Goal: Information Seeking & Learning: Learn about a topic

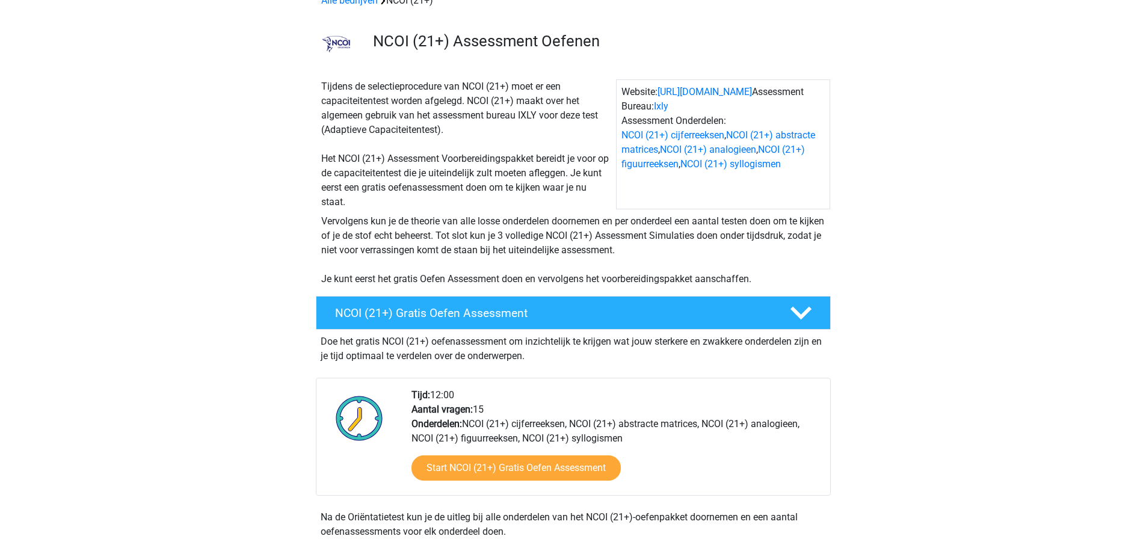
scroll to position [180, 0]
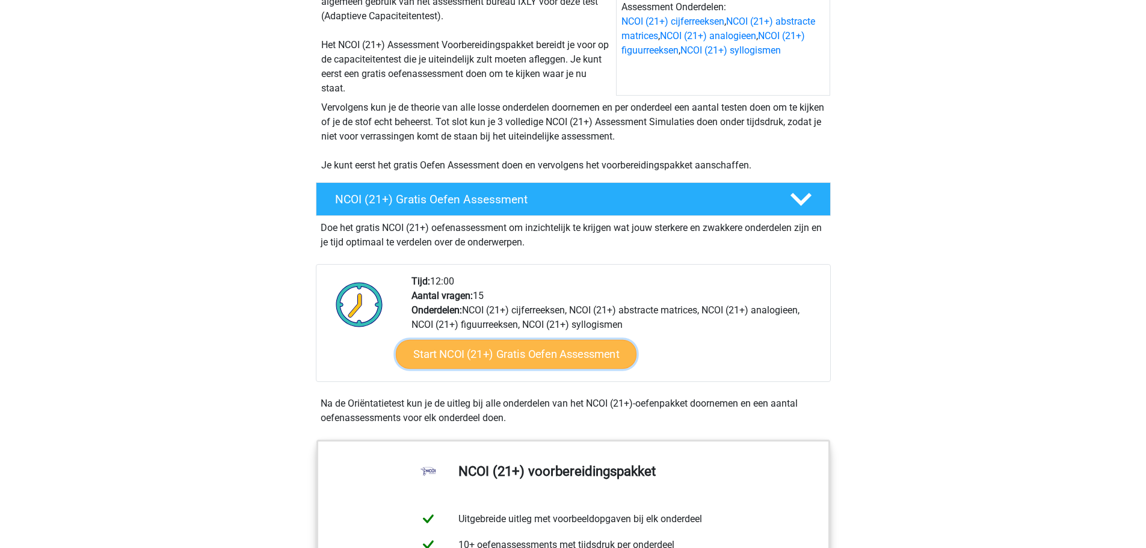
click at [591, 350] on link "Start NCOI (21+) Gratis Oefen Assessment" at bounding box center [515, 354] width 241 height 29
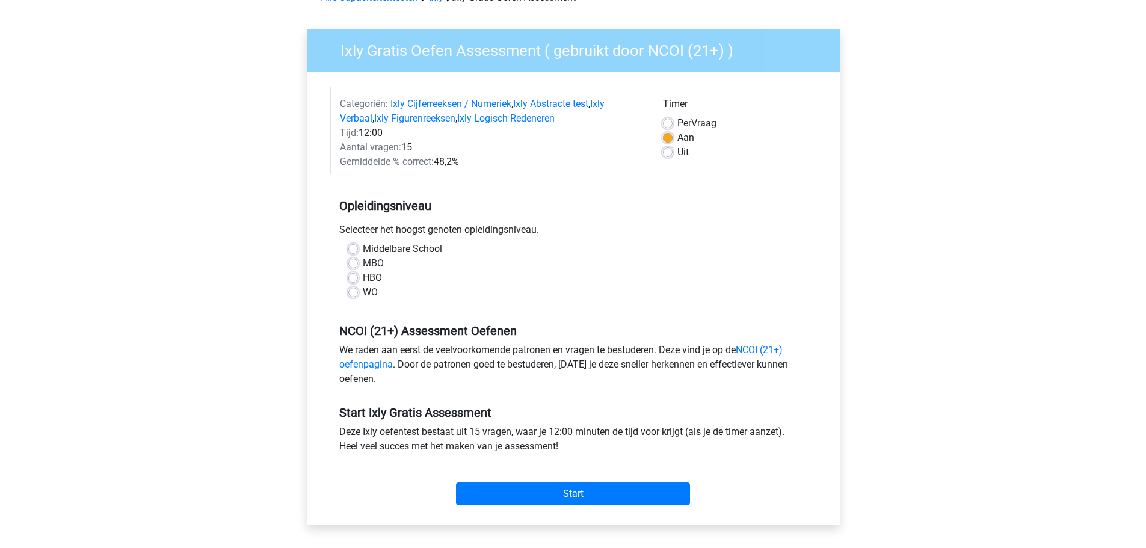
scroll to position [180, 0]
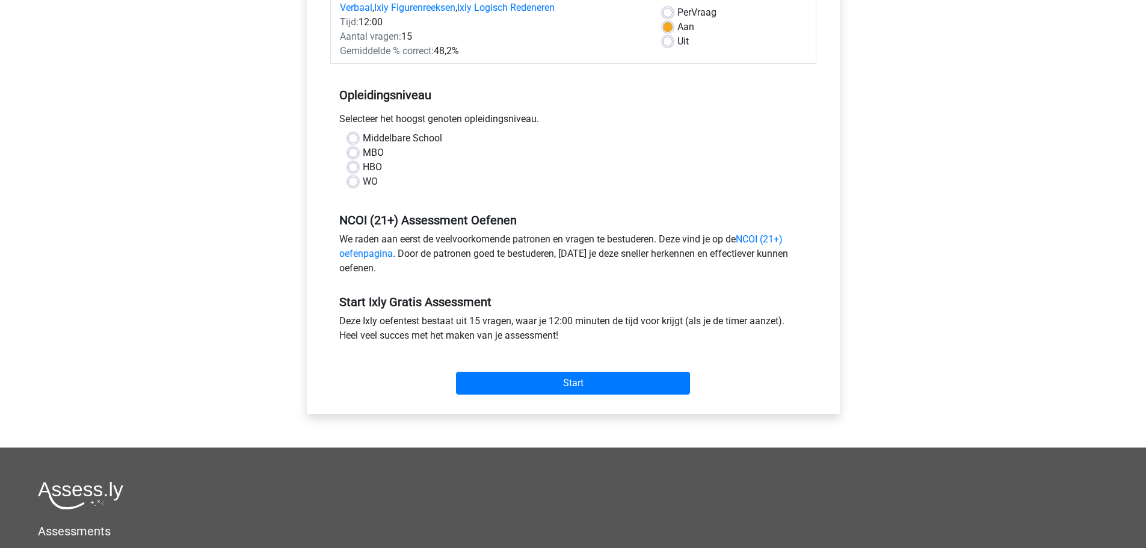
click at [363, 153] on label "MBO" at bounding box center [373, 153] width 21 height 14
click at [357, 153] on input "MBO" at bounding box center [353, 152] width 10 height 12
radio input "true"
click at [585, 376] on input "Start" at bounding box center [573, 383] width 234 height 23
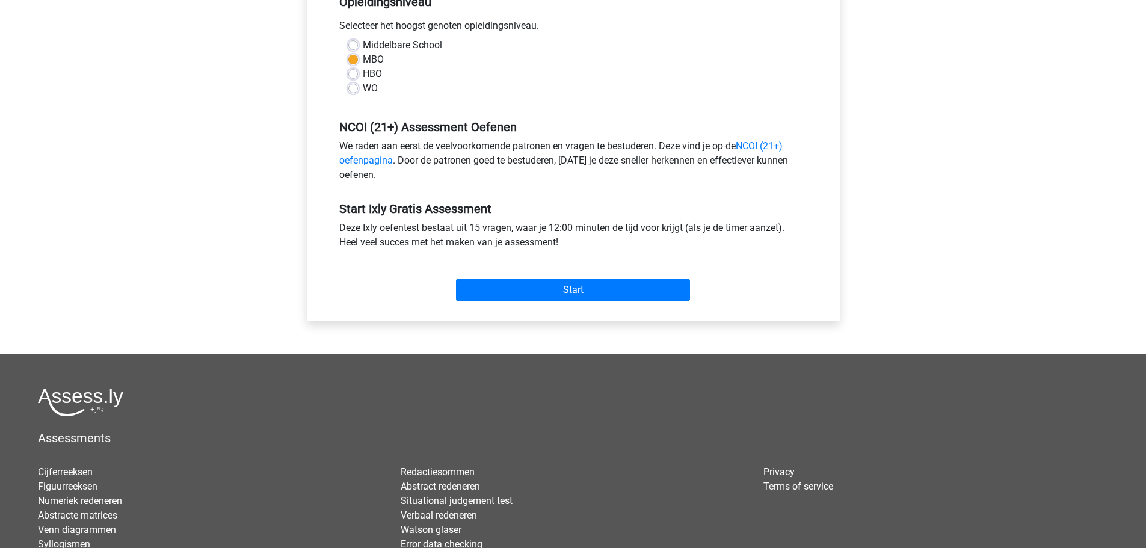
scroll to position [97, 0]
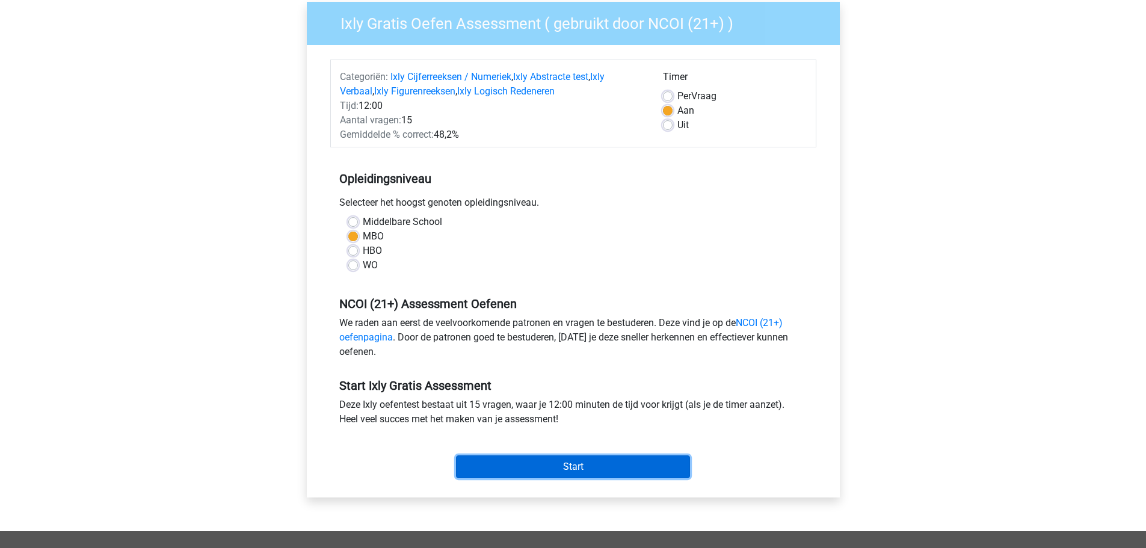
click at [622, 463] on input "Start" at bounding box center [573, 466] width 234 height 23
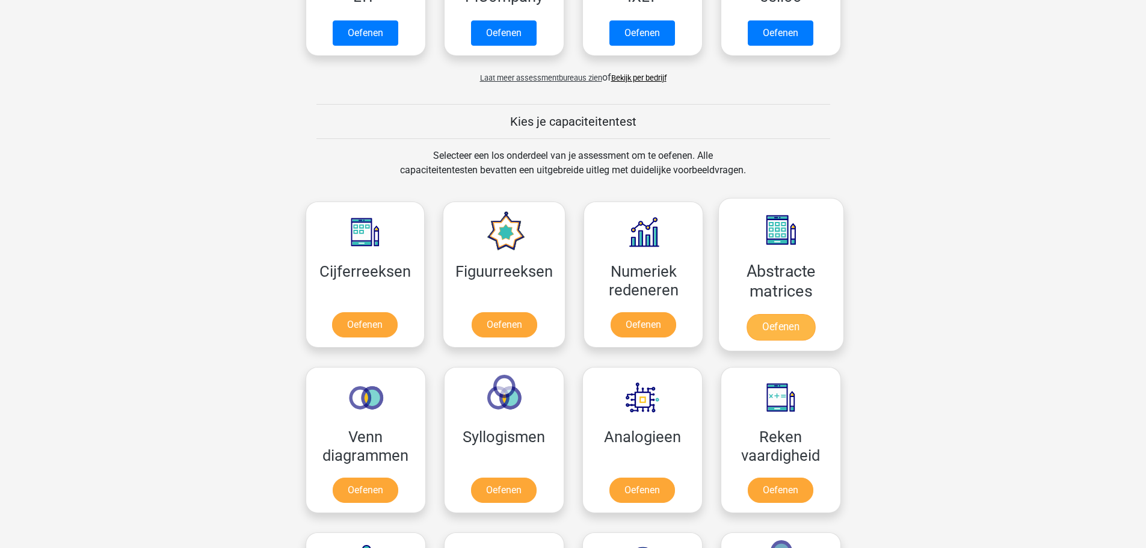
scroll to position [541, 0]
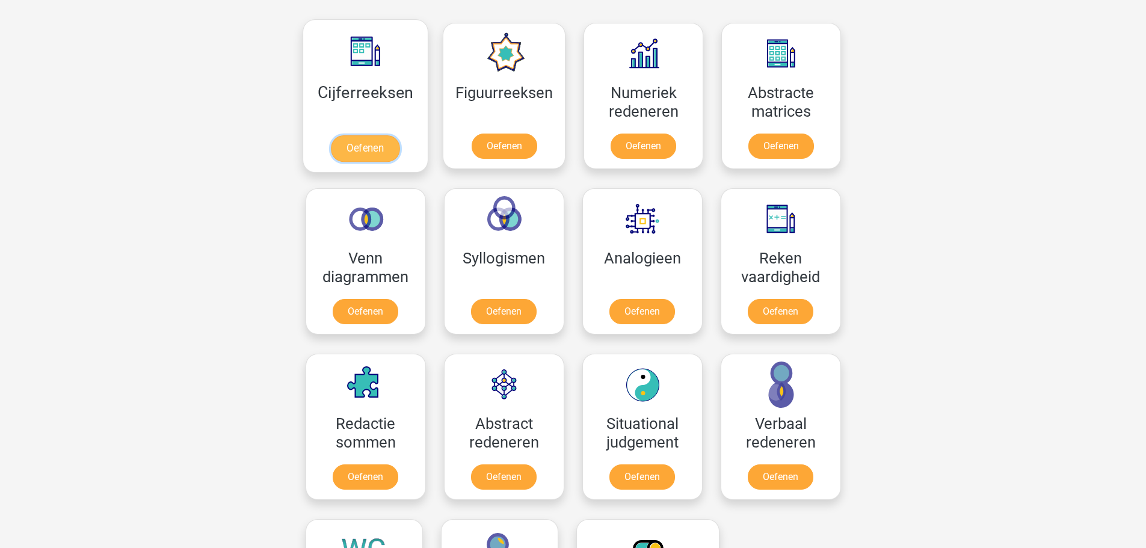
click at [357, 144] on link "Oefenen" at bounding box center [365, 148] width 69 height 26
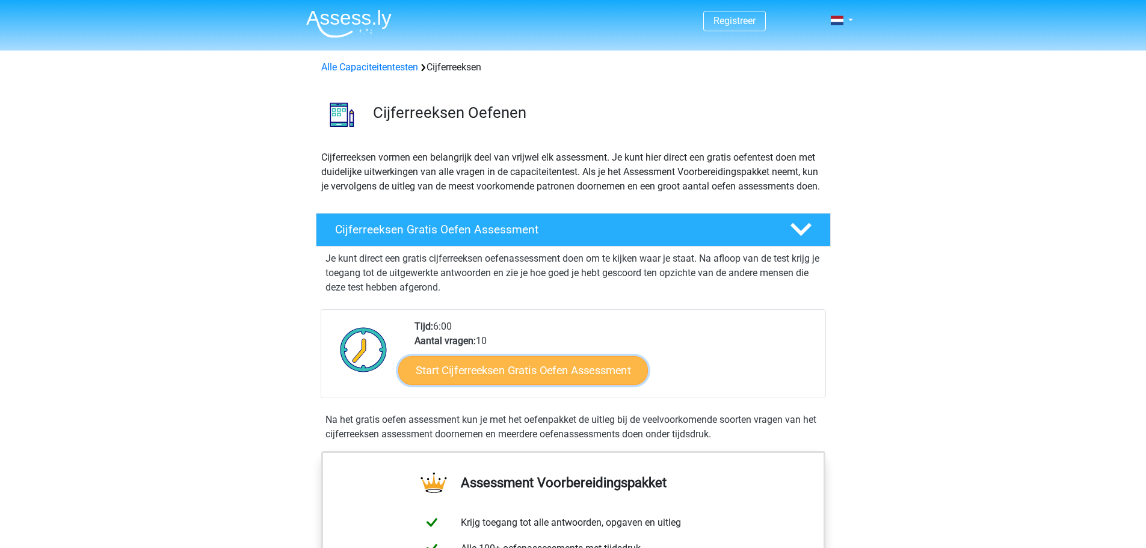
click at [591, 381] on link "Start Cijferreeksen Gratis Oefen Assessment" at bounding box center [523, 369] width 250 height 29
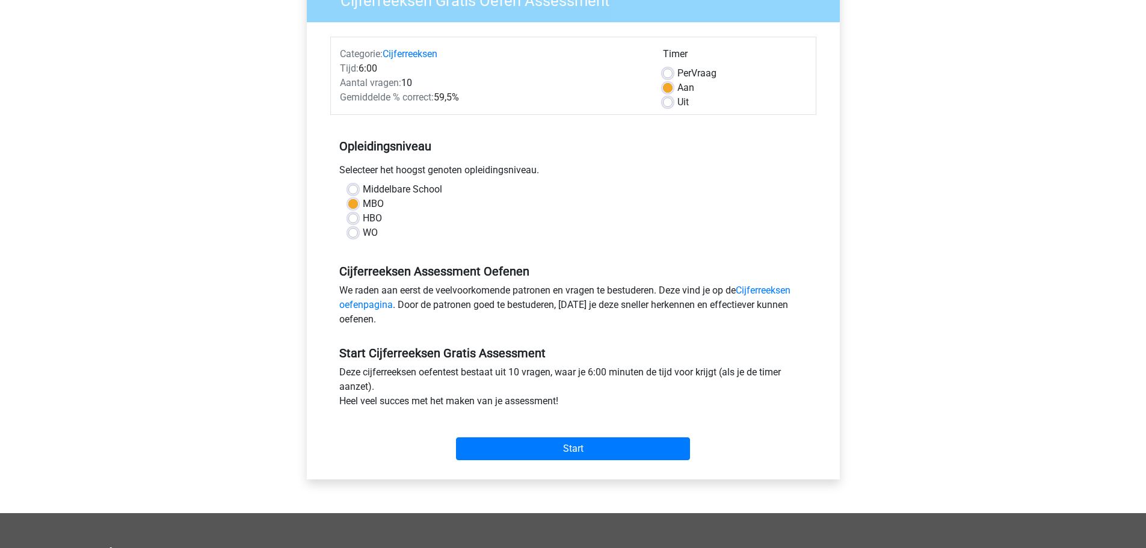
scroll to position [241, 0]
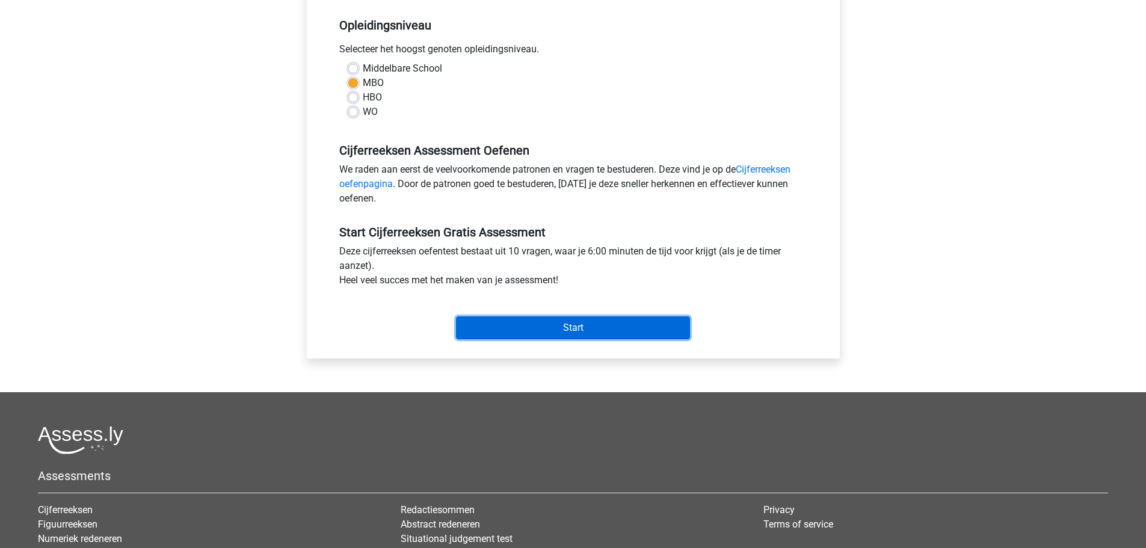
click at [532, 328] on input "Start" at bounding box center [573, 327] width 234 height 23
click at [364, 97] on label "HBO" at bounding box center [372, 97] width 19 height 14
click at [358, 97] on input "HBO" at bounding box center [353, 96] width 10 height 12
radio input "true"
click at [376, 88] on label "MBO" at bounding box center [373, 83] width 21 height 14
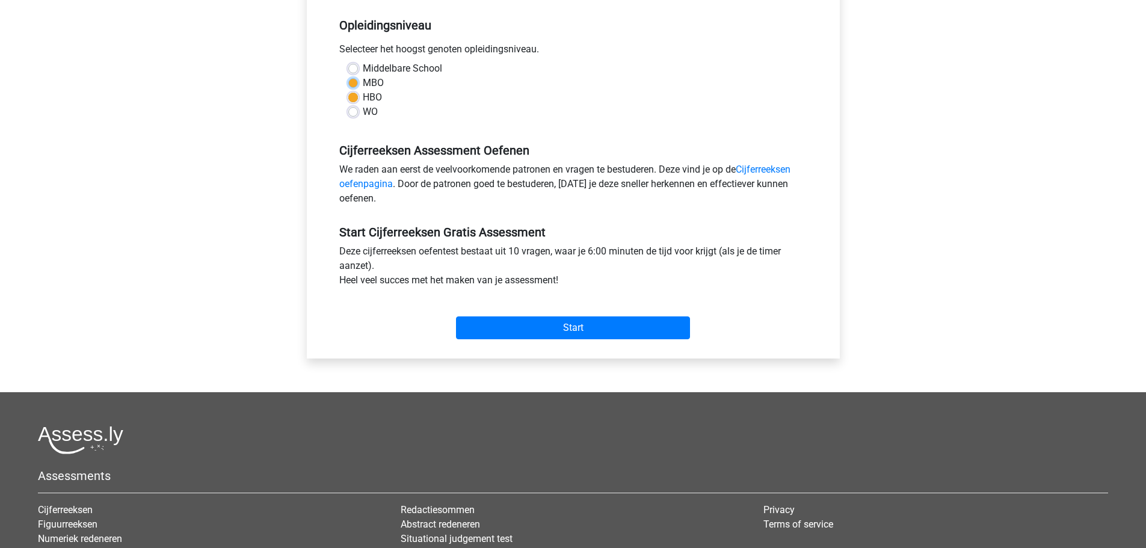
click at [358, 88] on input "MBO" at bounding box center [353, 82] width 10 height 12
radio input "true"
click at [512, 323] on input "Start" at bounding box center [573, 327] width 234 height 23
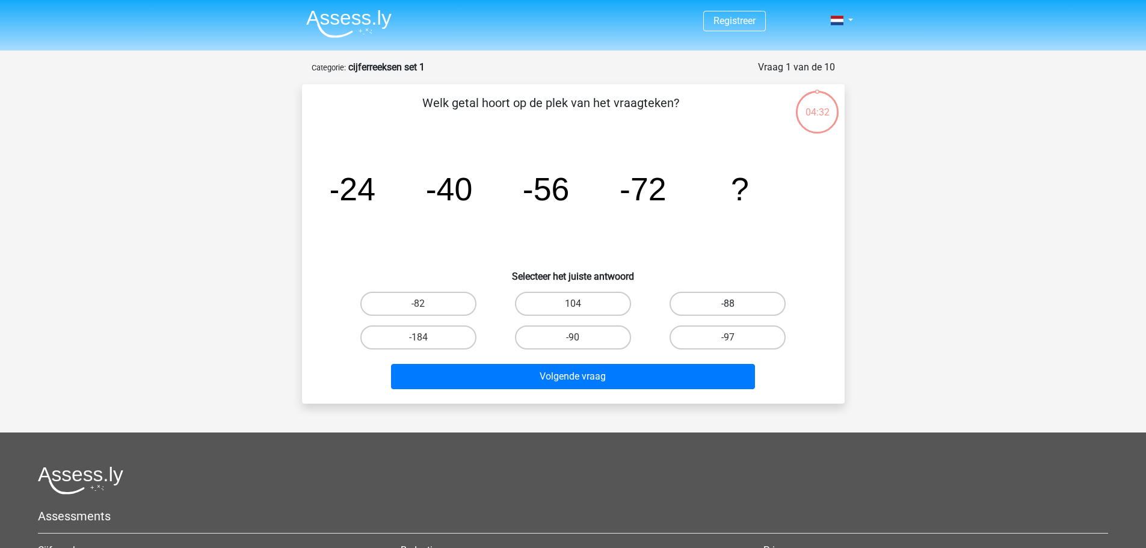
click at [758, 303] on label "-88" at bounding box center [727, 304] width 116 height 24
click at [736, 304] on input "-88" at bounding box center [732, 308] width 8 height 8
radio input "true"
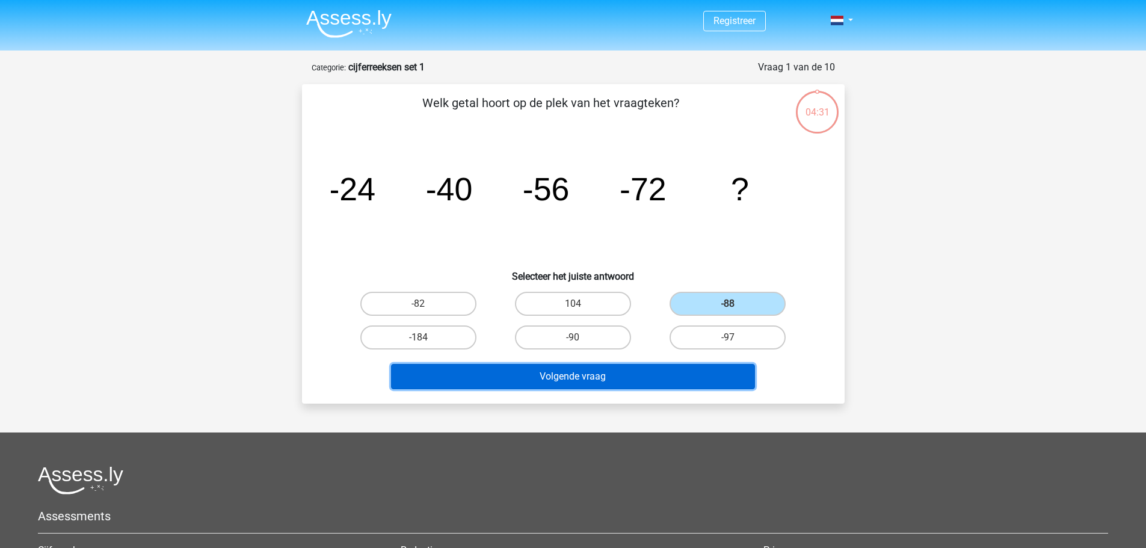
click at [717, 388] on button "Volgende vraag" at bounding box center [573, 376] width 364 height 25
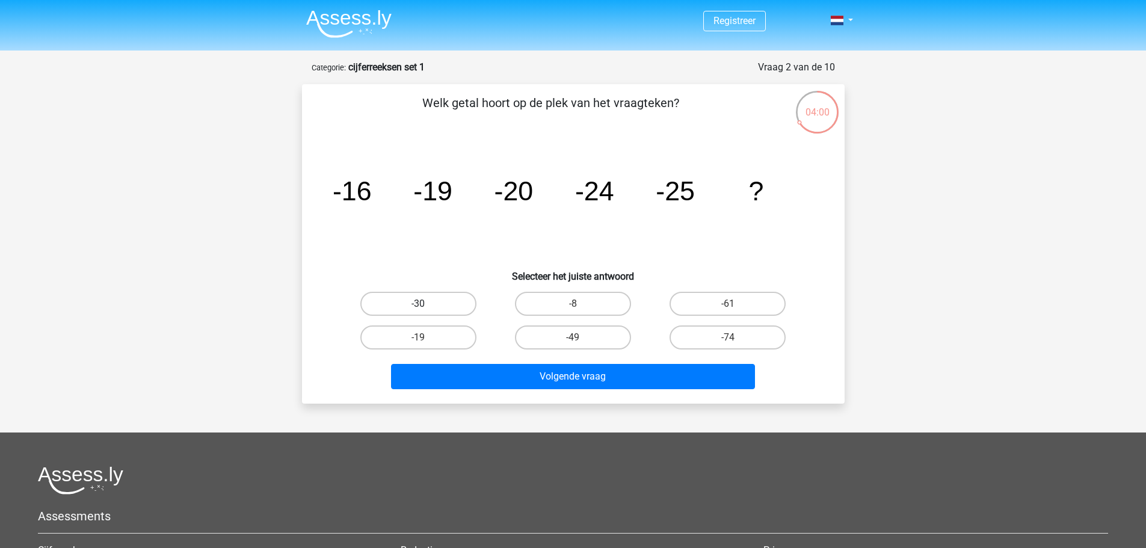
click at [408, 298] on label "-30" at bounding box center [418, 304] width 116 height 24
click at [418, 304] on input "-30" at bounding box center [422, 308] width 8 height 8
radio input "true"
click at [660, 363] on div "Volgende vraag" at bounding box center [573, 374] width 504 height 40
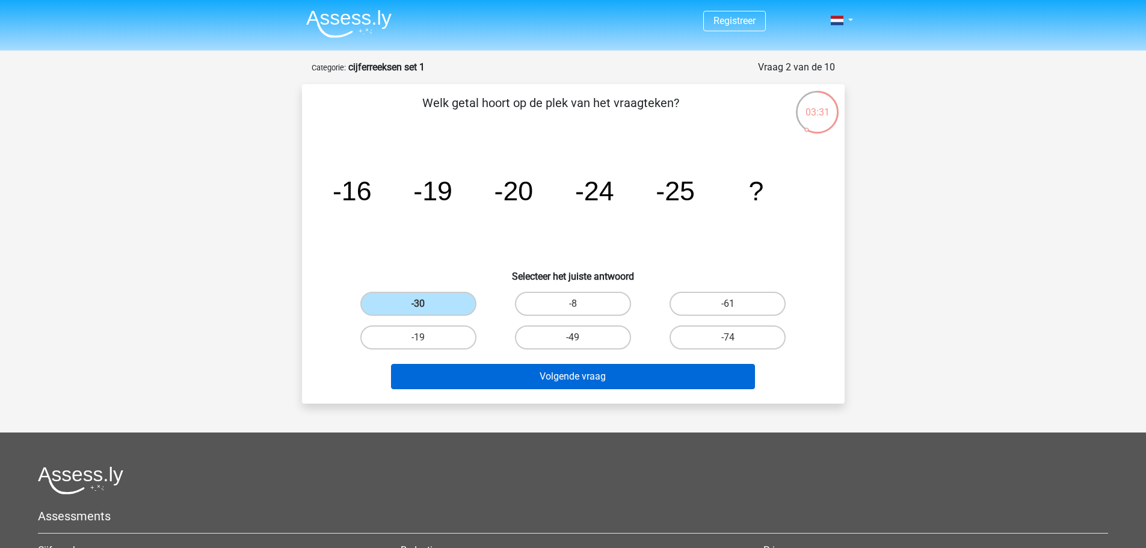
click at [656, 389] on div "Volgende vraag" at bounding box center [573, 379] width 464 height 30
click at [657, 379] on button "Volgende vraag" at bounding box center [573, 376] width 364 height 25
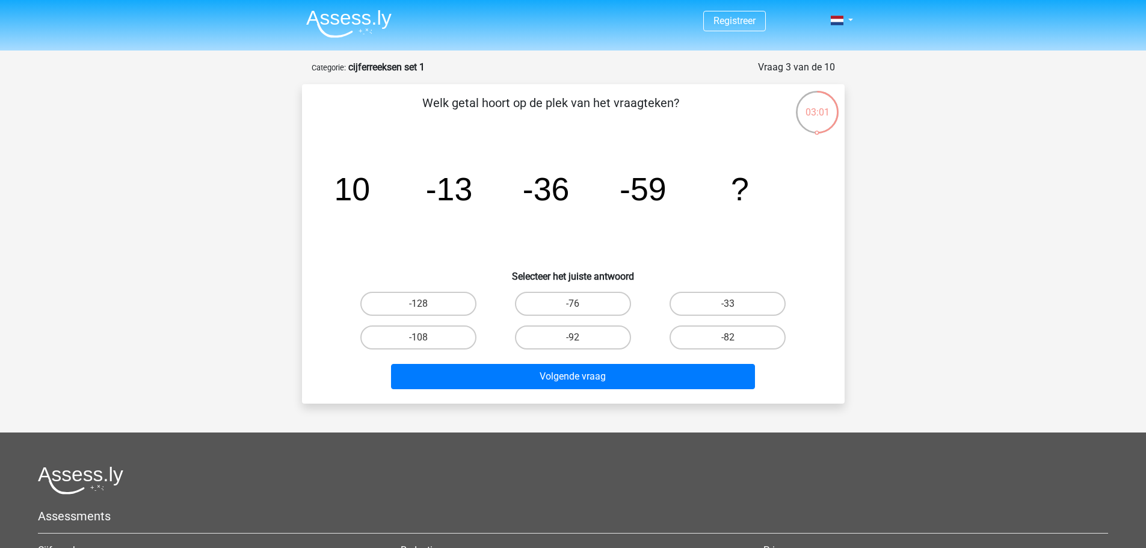
click at [728, 340] on input "-82" at bounding box center [732, 341] width 8 height 8
radio input "true"
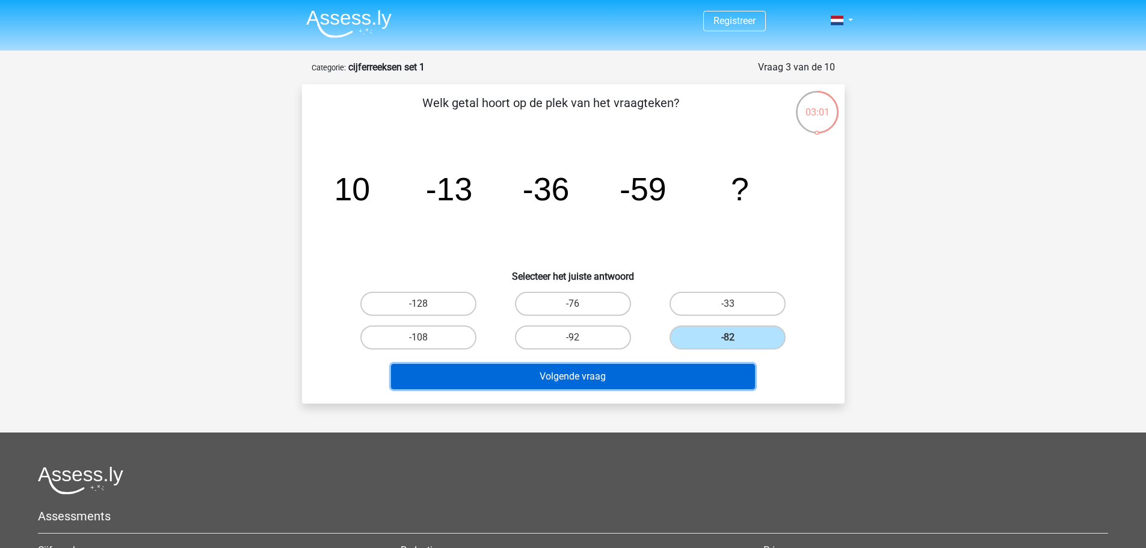
click at [707, 378] on button "Volgende vraag" at bounding box center [573, 376] width 364 height 25
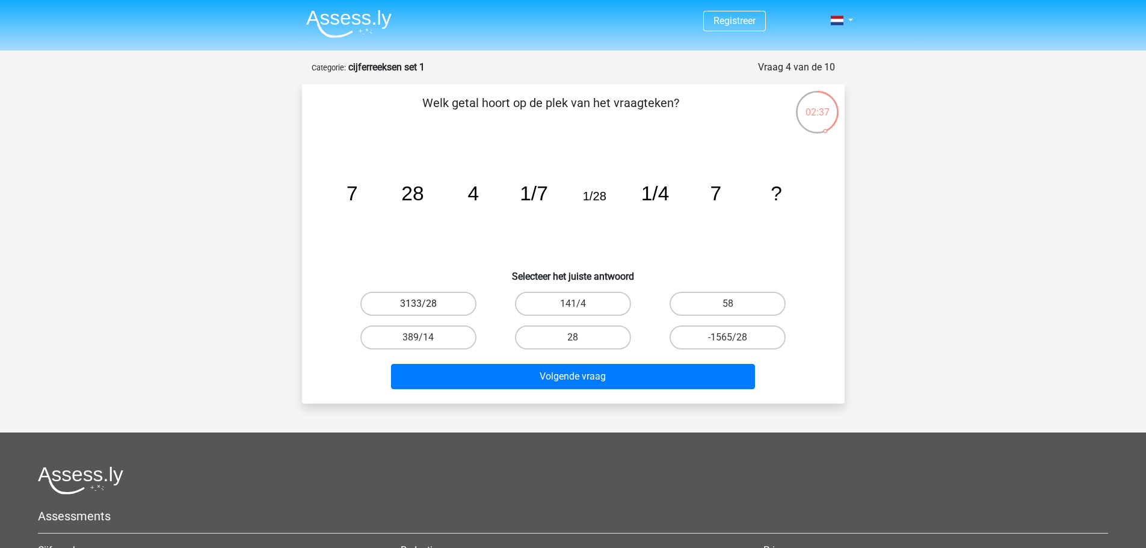
click at [450, 305] on label "3133/28" at bounding box center [418, 304] width 116 height 24
click at [426, 305] on input "3133/28" at bounding box center [422, 308] width 8 height 8
radio input "true"
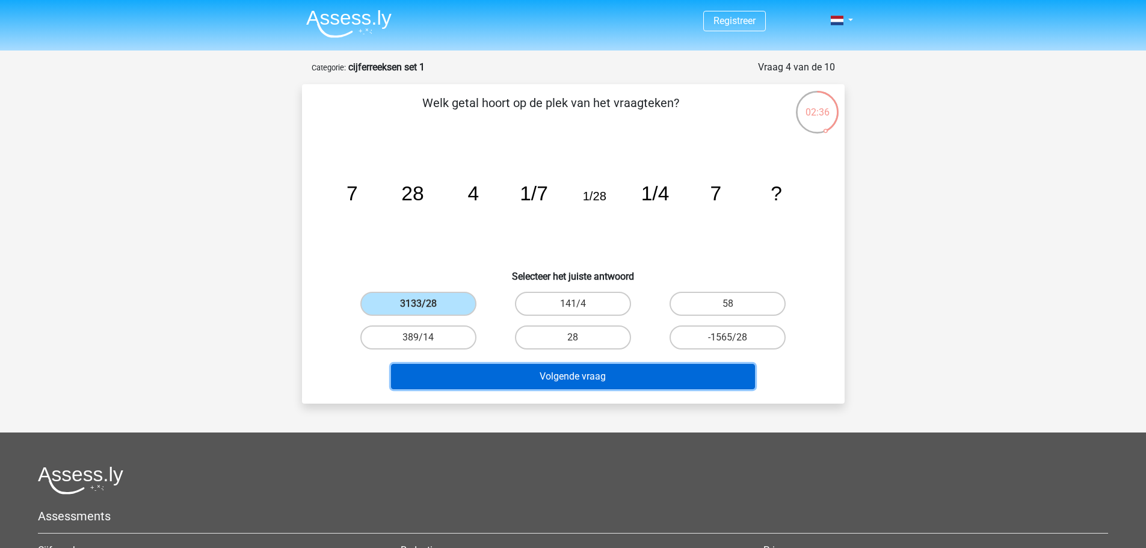
click at [618, 373] on button "Volgende vraag" at bounding box center [573, 376] width 364 height 25
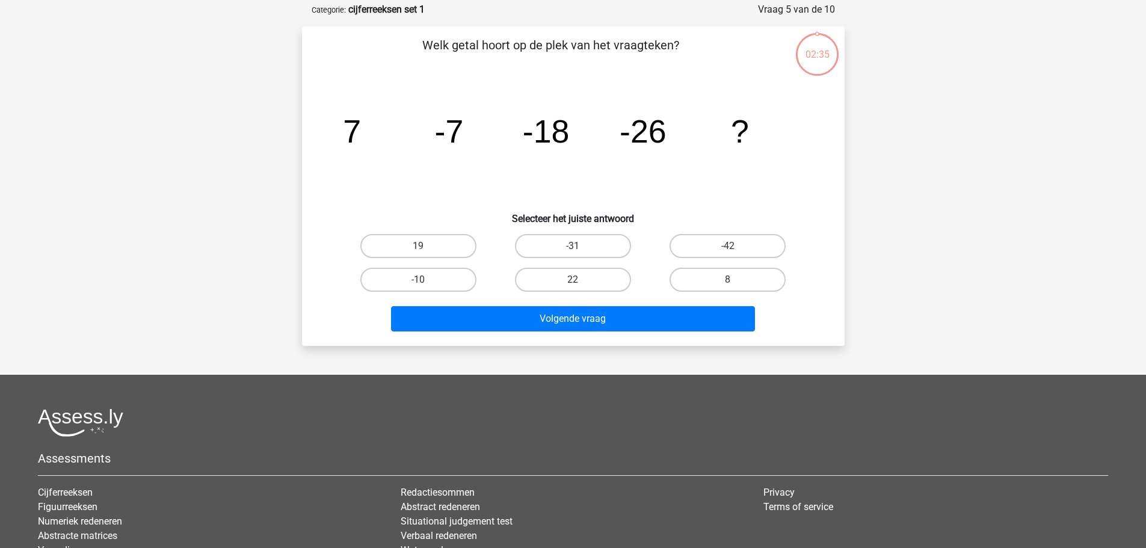
scroll to position [60, 0]
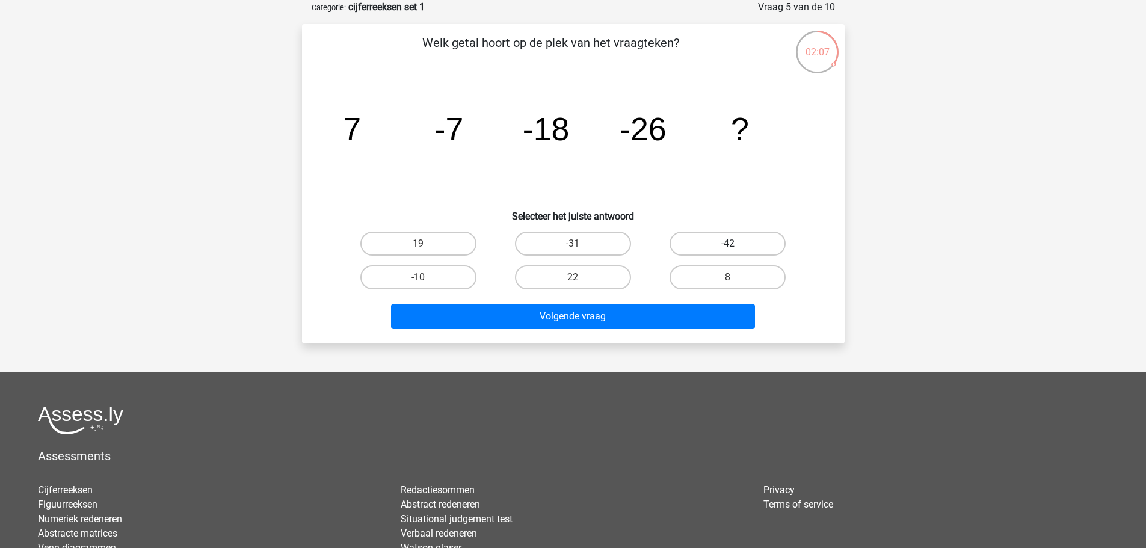
click at [742, 247] on label "-42" at bounding box center [727, 244] width 116 height 24
click at [736, 247] on input "-42" at bounding box center [732, 248] width 8 height 8
radio input "true"
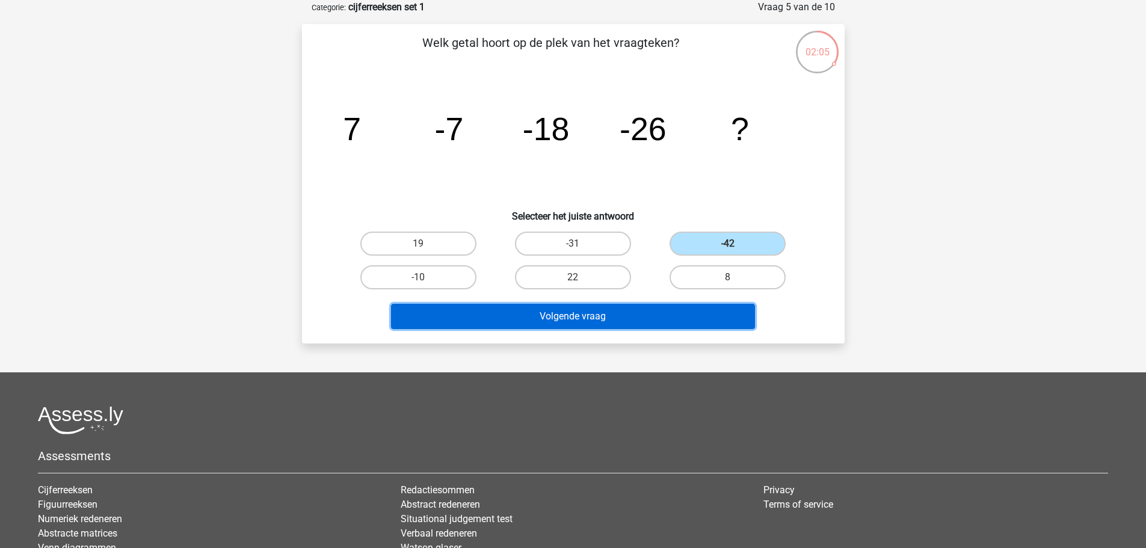
click at [717, 313] on button "Volgende vraag" at bounding box center [573, 316] width 364 height 25
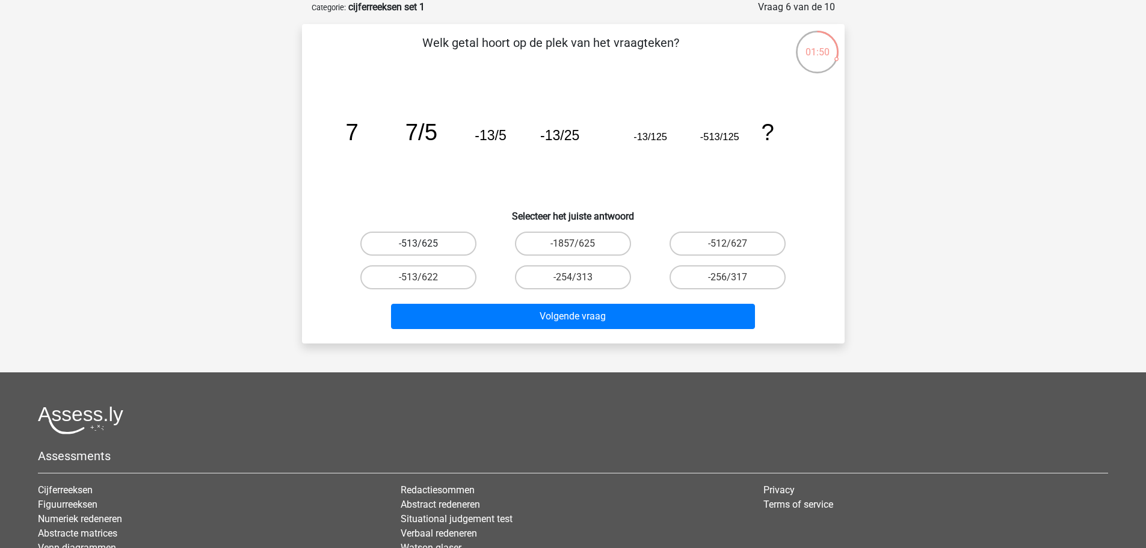
click at [449, 242] on label "-513/625" at bounding box center [418, 244] width 116 height 24
click at [426, 244] on input "-513/625" at bounding box center [422, 248] width 8 height 8
radio input "true"
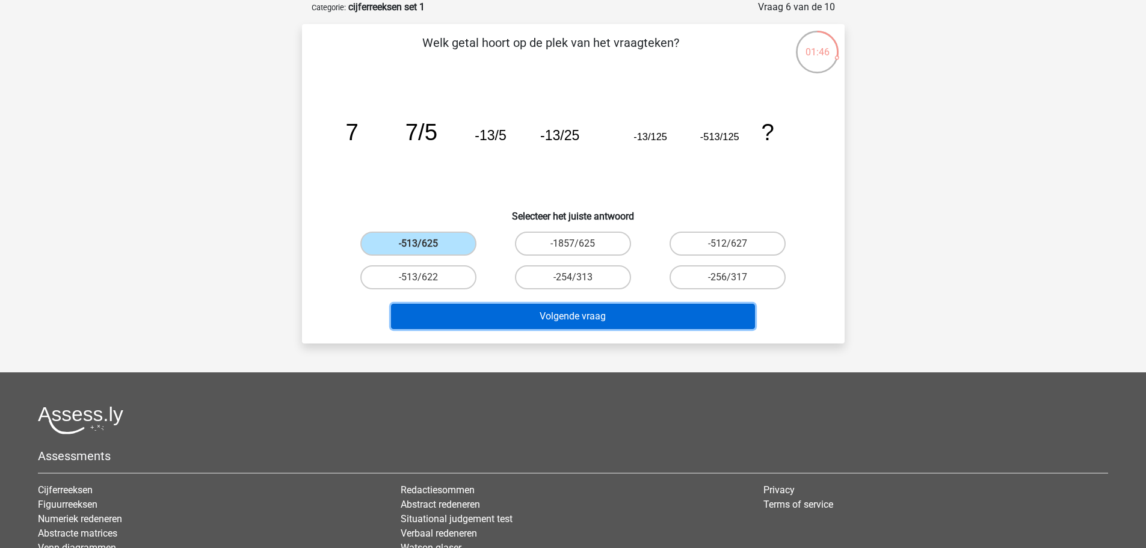
click at [702, 316] on button "Volgende vraag" at bounding box center [573, 316] width 364 height 25
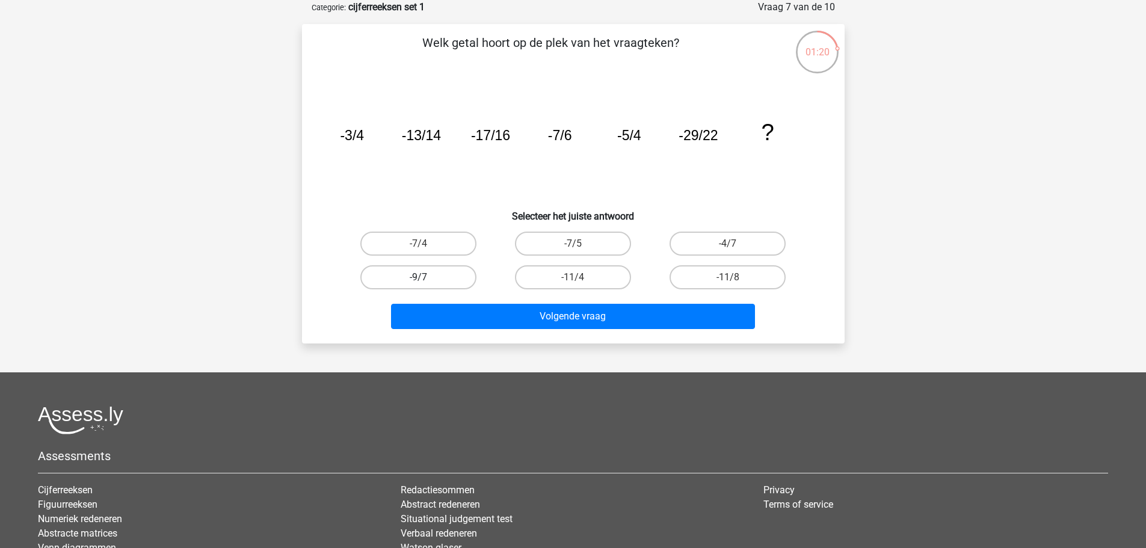
click at [435, 269] on label "-9/7" at bounding box center [418, 277] width 116 height 24
click at [426, 277] on input "-9/7" at bounding box center [422, 281] width 8 height 8
radio input "true"
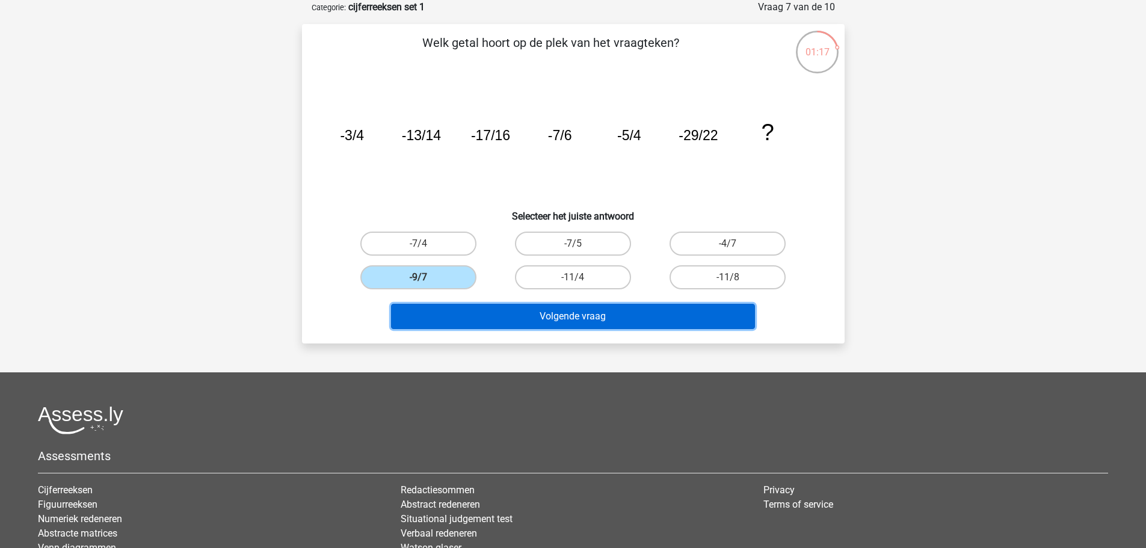
click at [680, 311] on button "Volgende vraag" at bounding box center [573, 316] width 364 height 25
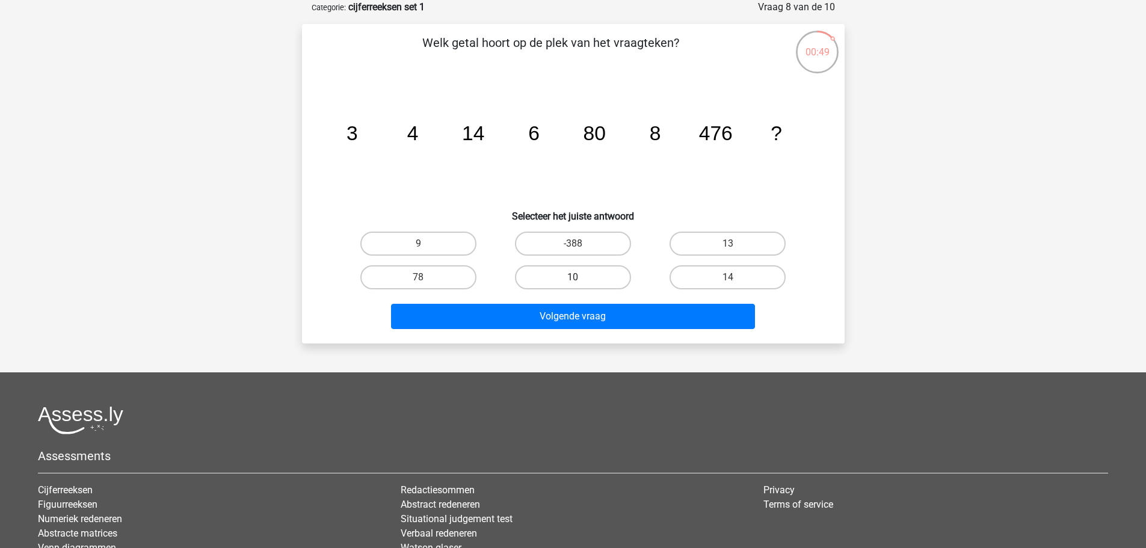
click at [592, 283] on label "10" at bounding box center [573, 277] width 116 height 24
click at [580, 283] on input "10" at bounding box center [577, 281] width 8 height 8
radio input "true"
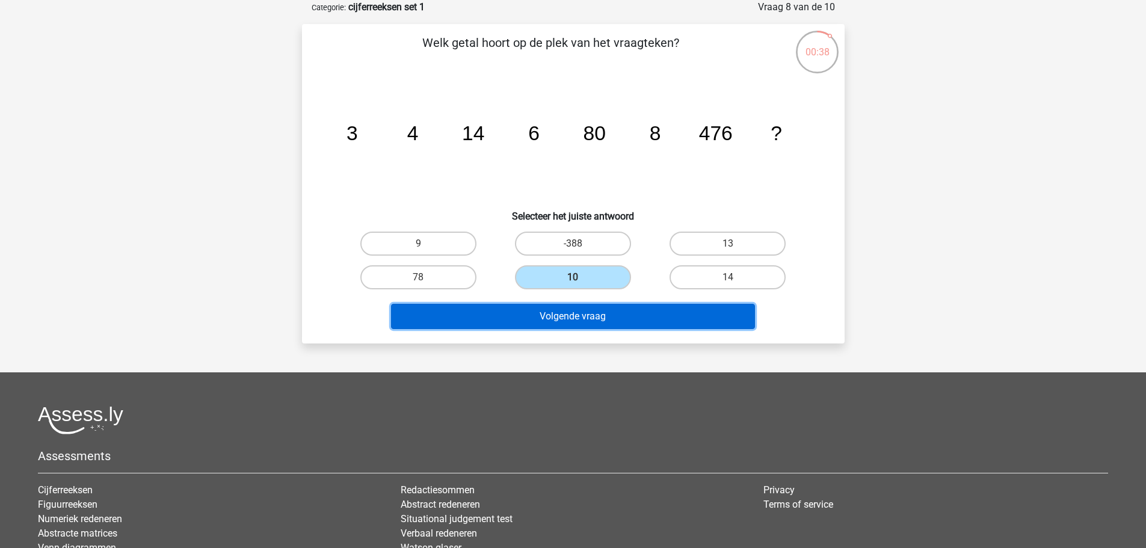
click at [693, 309] on button "Volgende vraag" at bounding box center [573, 316] width 364 height 25
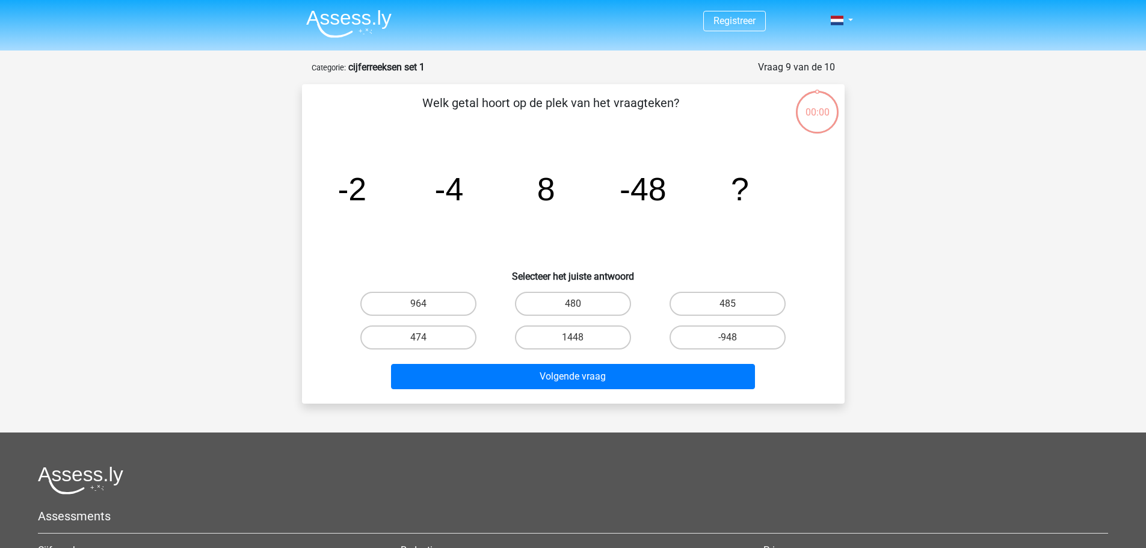
scroll to position [60, 0]
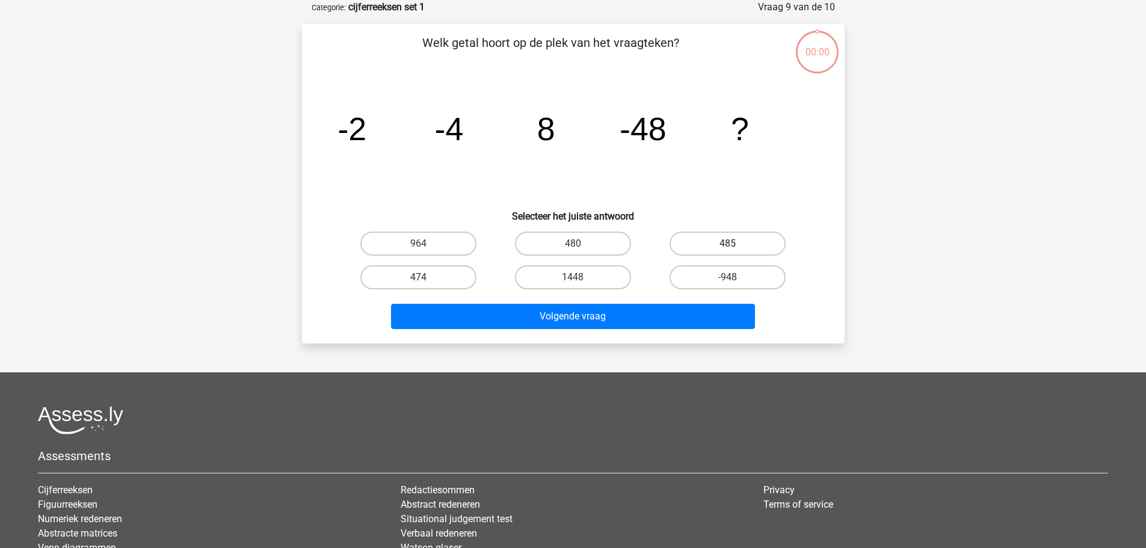
click at [702, 236] on label "485" at bounding box center [727, 244] width 116 height 24
click at [728, 244] on input "485" at bounding box center [732, 248] width 8 height 8
radio input "true"
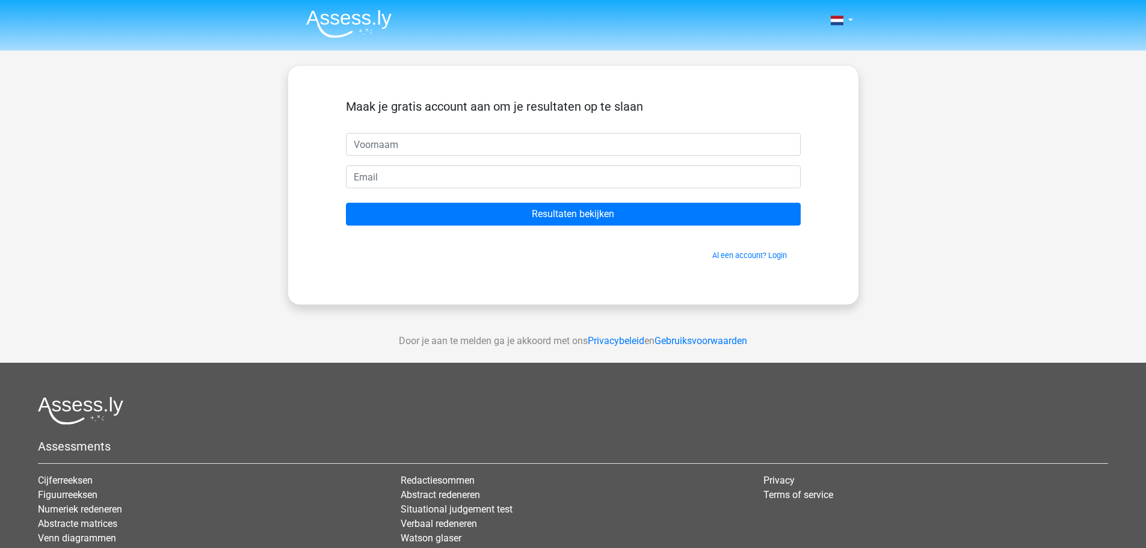
click at [697, 311] on div "Nederlands English" at bounding box center [573, 340] width 1146 height 680
